Goal: Navigation & Orientation: Find specific page/section

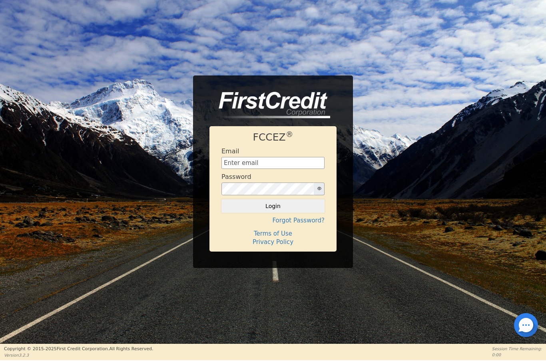
click at [273, 169] on input "text" at bounding box center [272, 163] width 103 height 12
type input "[EMAIL_ADDRESS][DOMAIN_NAME]"
click at [286, 212] on button "Login" at bounding box center [272, 206] width 103 height 14
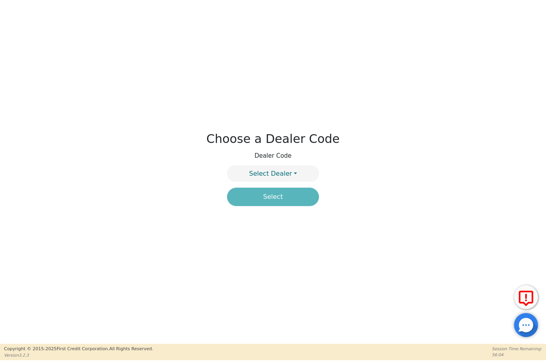
click at [299, 168] on button "Select Dealer" at bounding box center [273, 173] width 92 height 16
click at [297, 190] on link "4394A" at bounding box center [272, 192] width 91 height 11
click at [297, 200] on button "Select" at bounding box center [273, 197] width 92 height 18
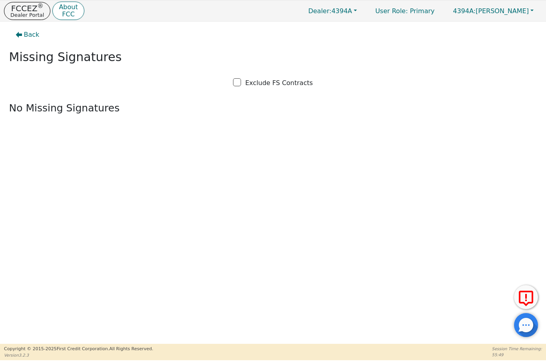
click at [36, 13] on p "Dealer Portal" at bounding box center [27, 14] width 34 height 5
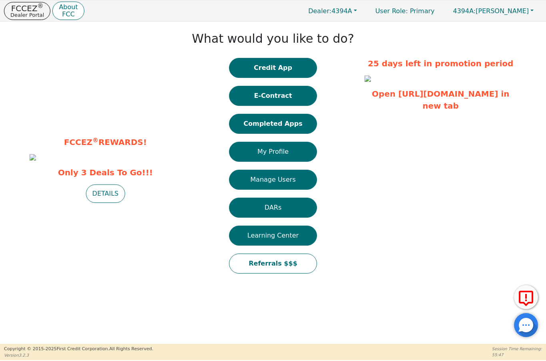
click at [293, 128] on button "Completed Apps" at bounding box center [273, 124] width 88 height 20
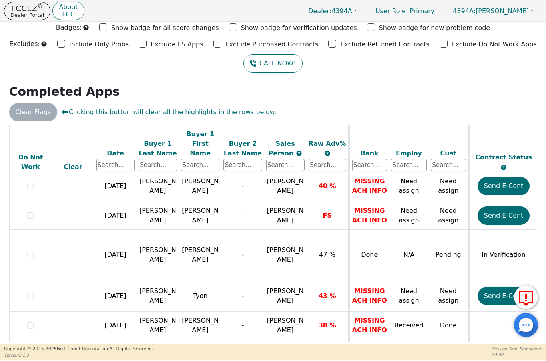
scroll to position [24, 0]
